Goal: Task Accomplishment & Management: Manage account settings

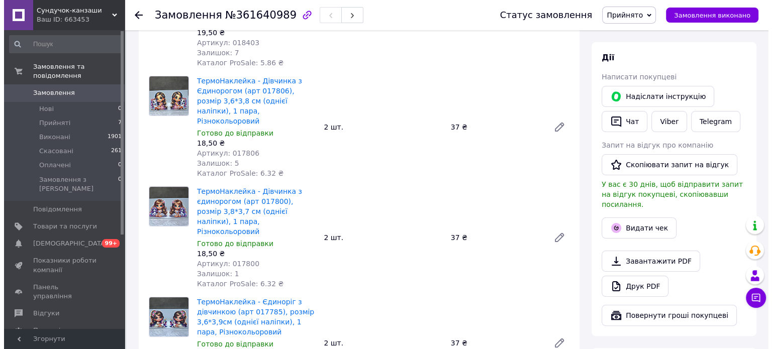
scroll to position [201, 0]
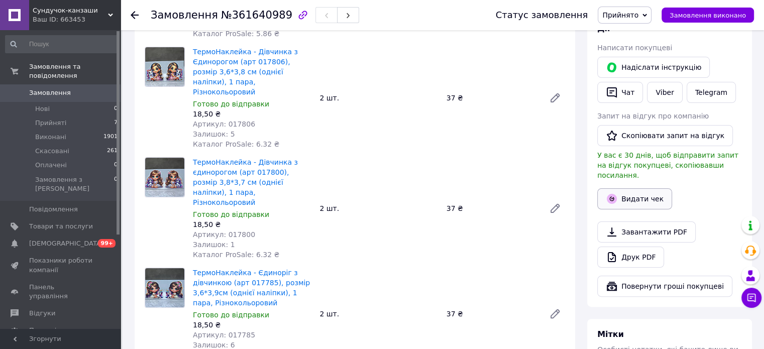
click at [625, 191] on button "Видати чек" at bounding box center [634, 198] width 75 height 21
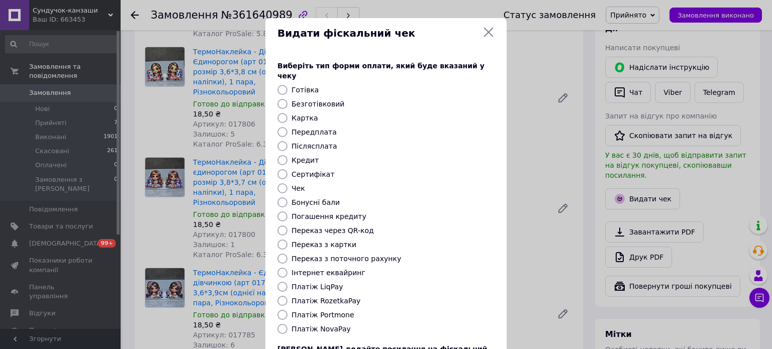
click at [340, 297] on label "Платіж RozetkaPay" at bounding box center [325, 301] width 69 height 8
click at [287, 296] on input "Платіж RozetkaPay" at bounding box center [282, 301] width 10 height 10
radio input "true"
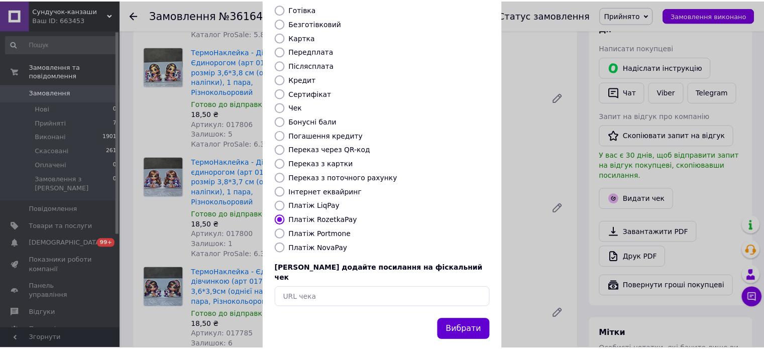
scroll to position [82, 0]
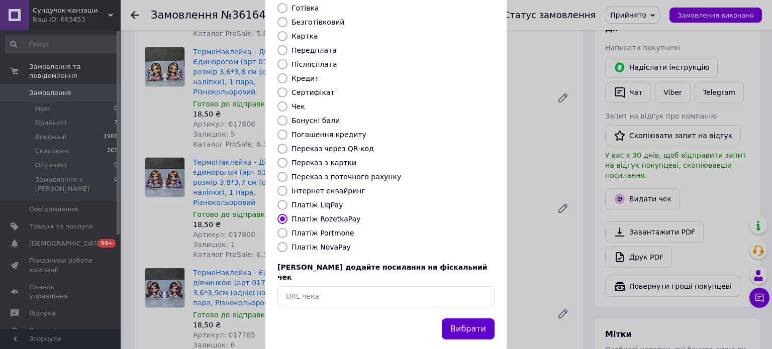
click at [474, 319] on button "Вибрати" at bounding box center [468, 330] width 53 height 22
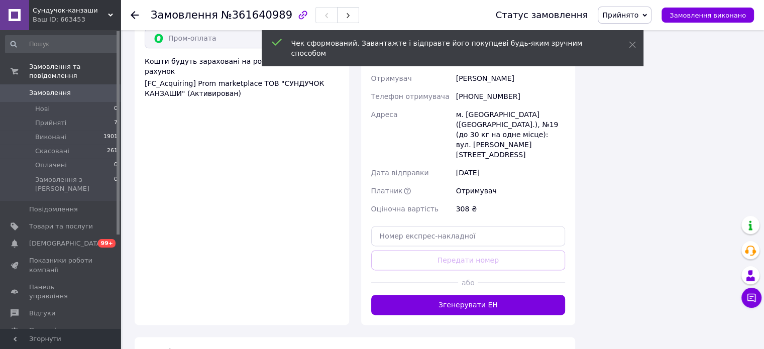
scroll to position [1256, 0]
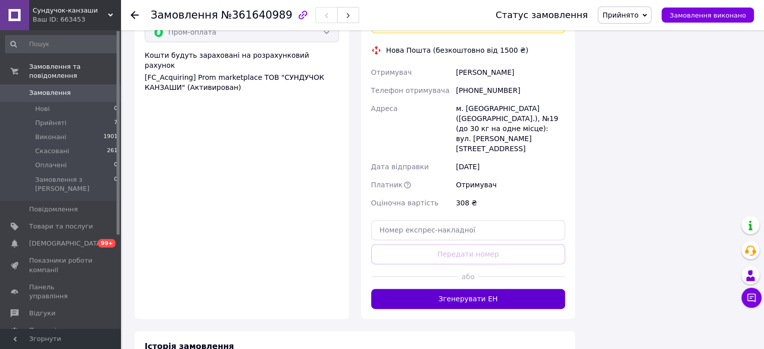
click at [472, 289] on button "Згенерувати ЕН" at bounding box center [468, 299] width 194 height 20
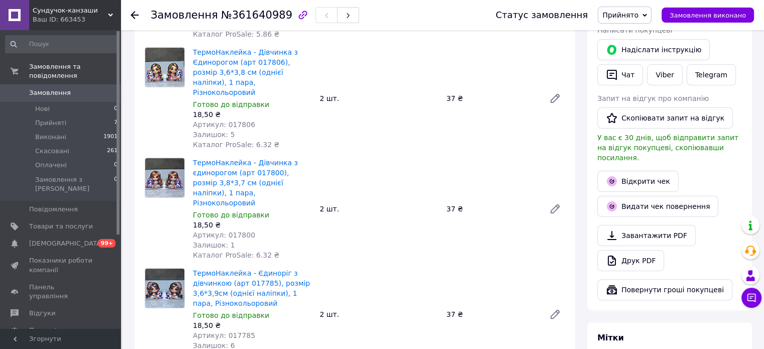
scroll to position [151, 0]
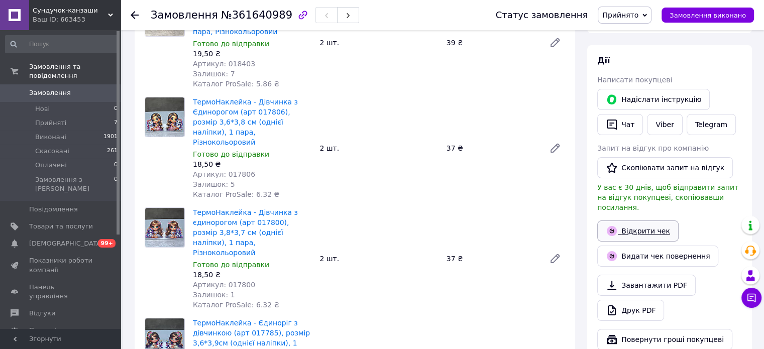
click at [637, 221] on link "Відкрити чек" at bounding box center [637, 231] width 81 height 21
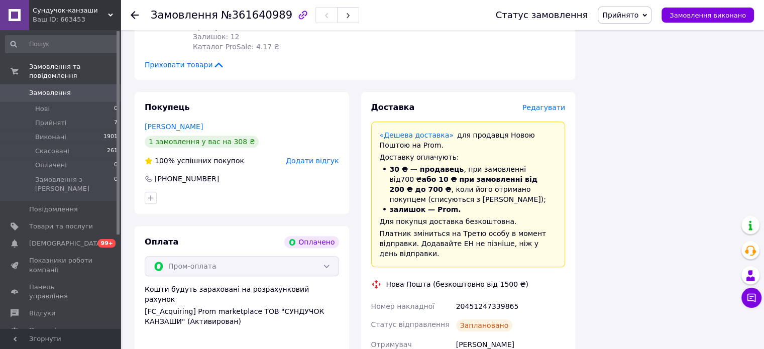
scroll to position [1005, 0]
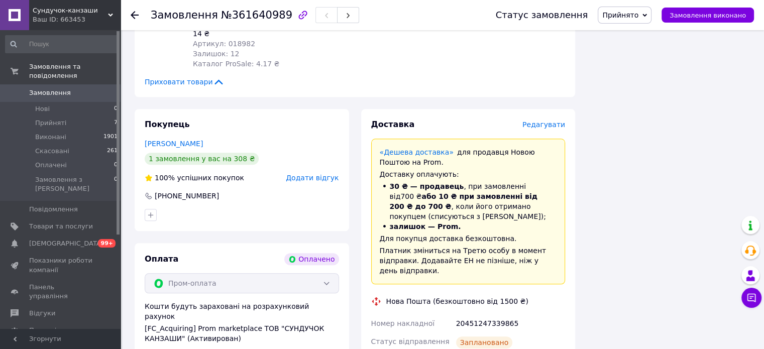
drag, startPoint x: 511, startPoint y: 314, endPoint x: 457, endPoint y: 315, distance: 53.8
copy div "[PHONE_NUMBER]"
click at [137, 109] on div "Покупець Даниленко Катерина 1 замовлення у вас на 308 ₴ 100% успішних покупок Д…" at bounding box center [242, 170] width 215 height 122
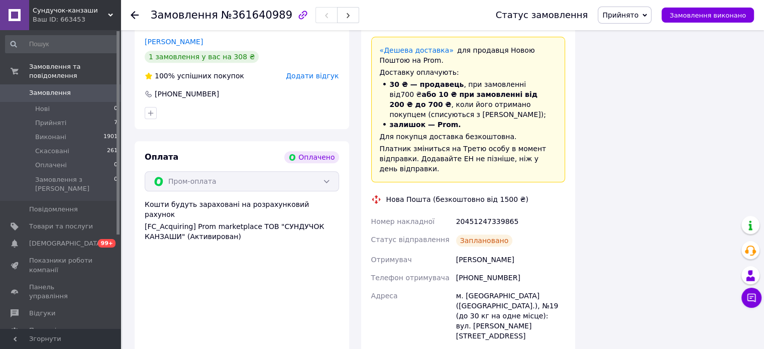
scroll to position [1156, 0]
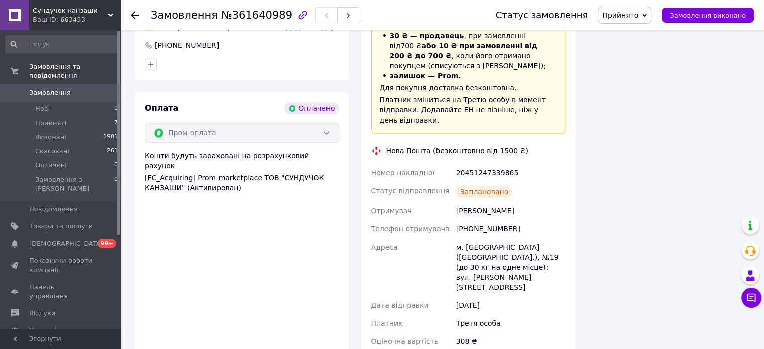
drag, startPoint x: 492, startPoint y: 217, endPoint x: 386, endPoint y: 80, distance: 172.9
click at [386, 80] on div "Доставка Редагувати «Дешева доставка»   для продавця Новою Поштою на Prom. Дост…" at bounding box center [468, 173] width 194 height 410
copy div "Нова Пошта (безкоштовно від 1500 ₴) Номер накладної 20451247339865 Статус відпр…"
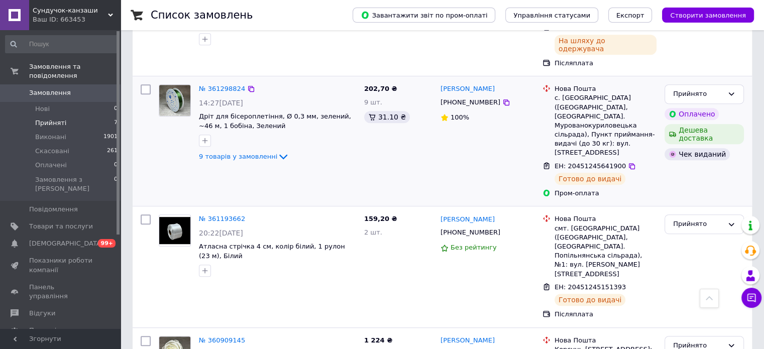
scroll to position [529, 0]
